Goal: Transaction & Acquisition: Purchase product/service

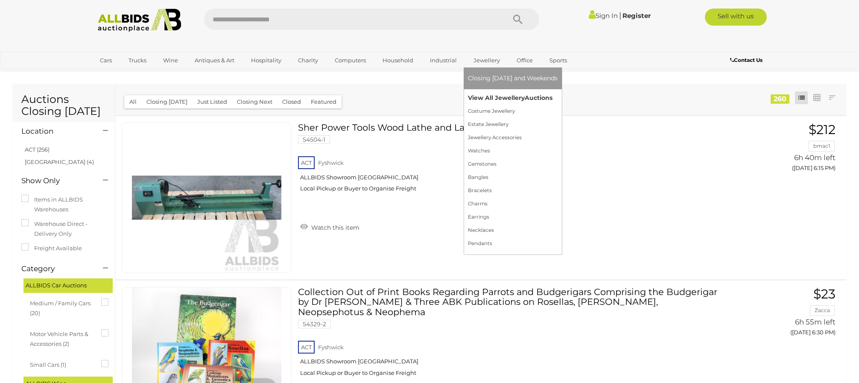
click at [488, 96] on link "View All Jewellery Auctions" at bounding box center [513, 97] width 90 height 13
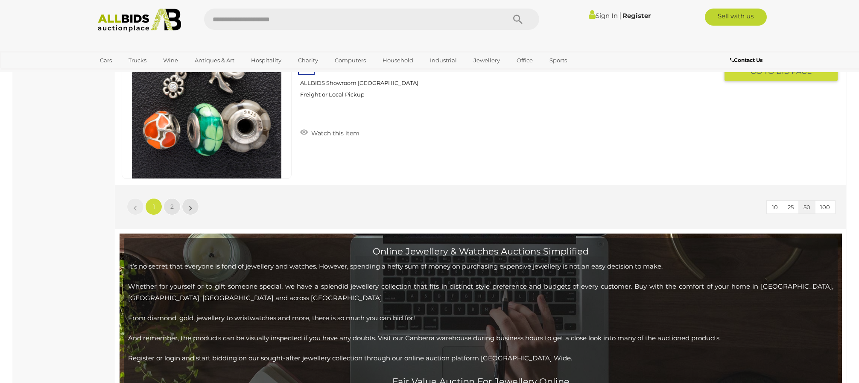
scroll to position [8280, 0]
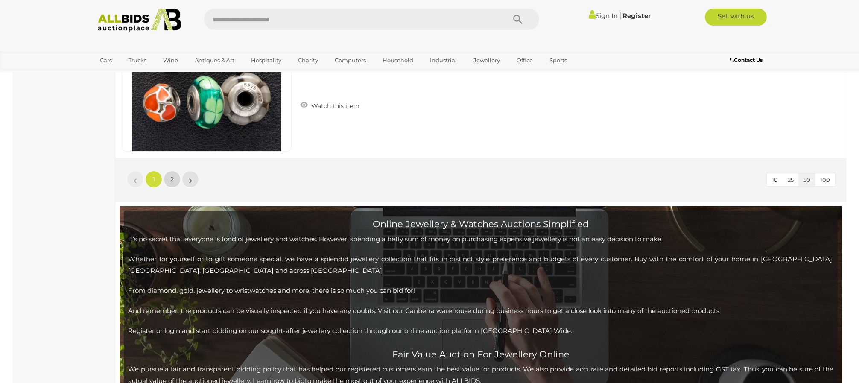
click at [170, 177] on span "2" at bounding box center [171, 179] width 3 height 8
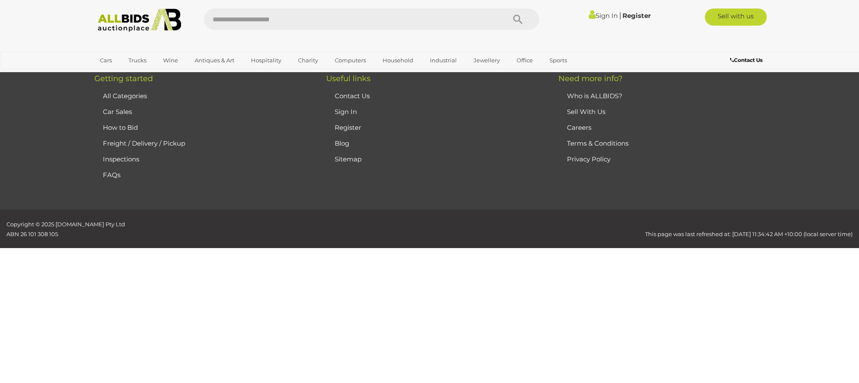
scroll to position [136, 0]
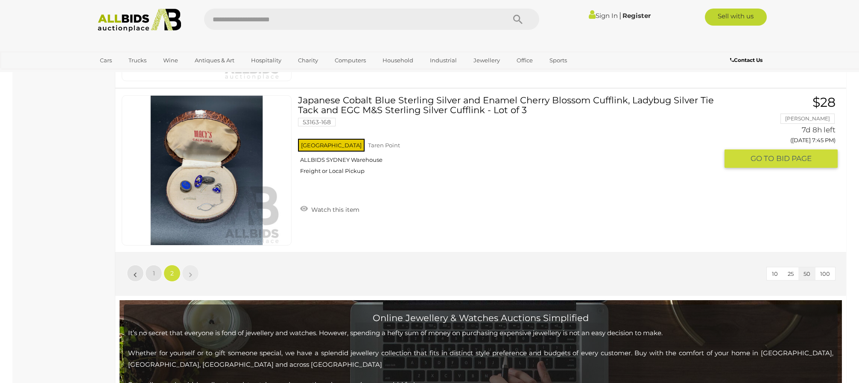
scroll to position [1351, 0]
